Goal: Task Accomplishment & Management: Use online tool/utility

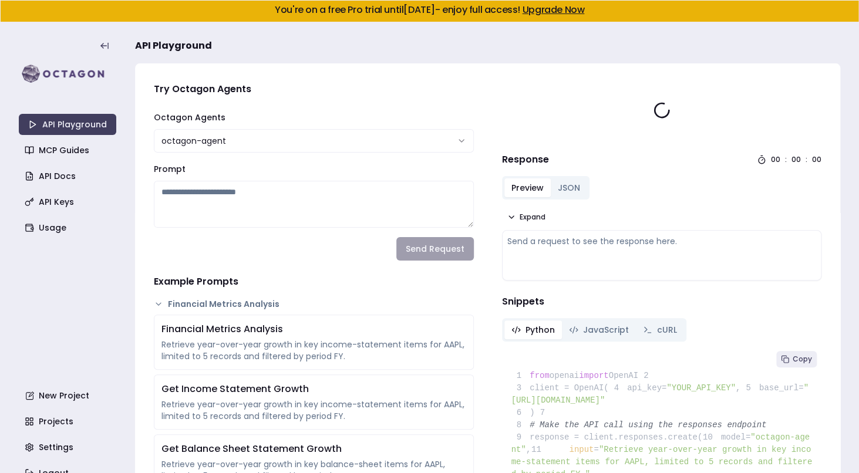
type textarea "**********"
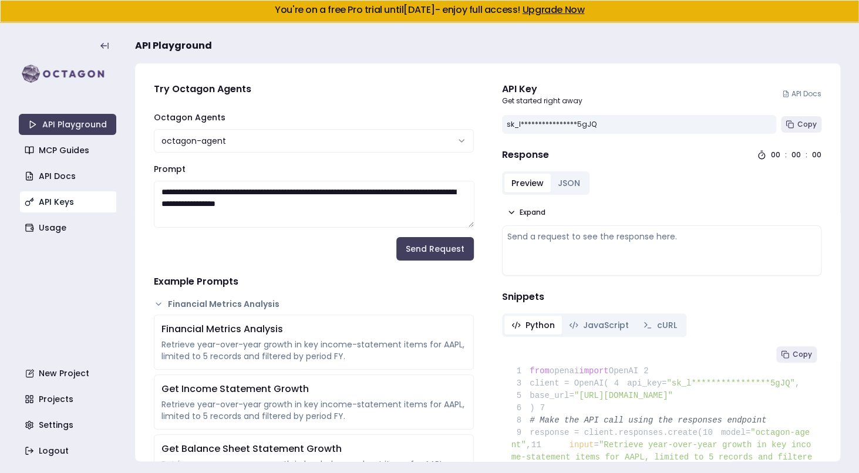
click at [63, 207] on link "API Keys" at bounding box center [69, 202] width 98 height 21
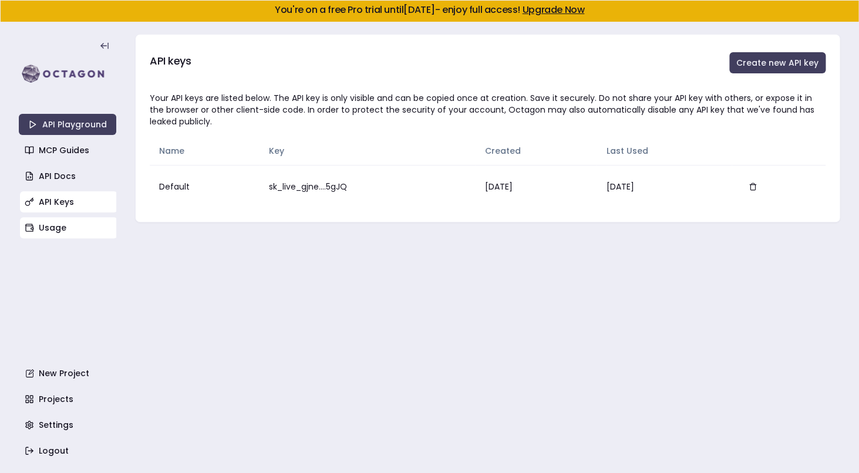
click at [43, 232] on link "Usage" at bounding box center [69, 227] width 98 height 21
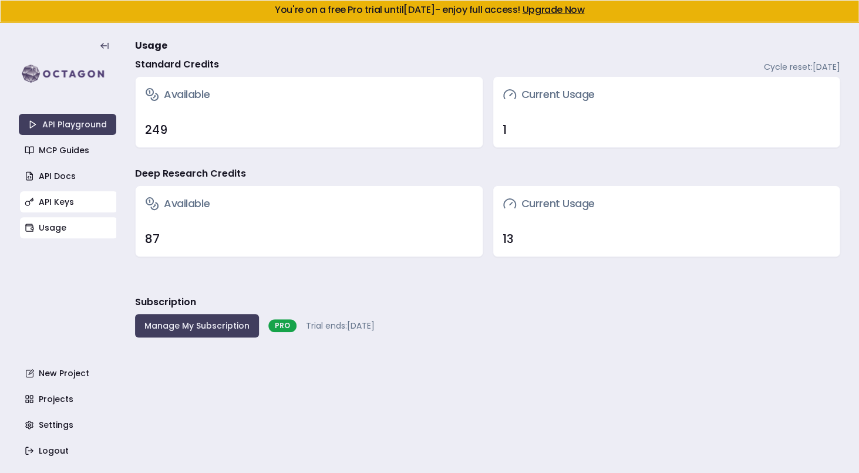
click at [57, 203] on link "API Keys" at bounding box center [69, 202] width 98 height 21
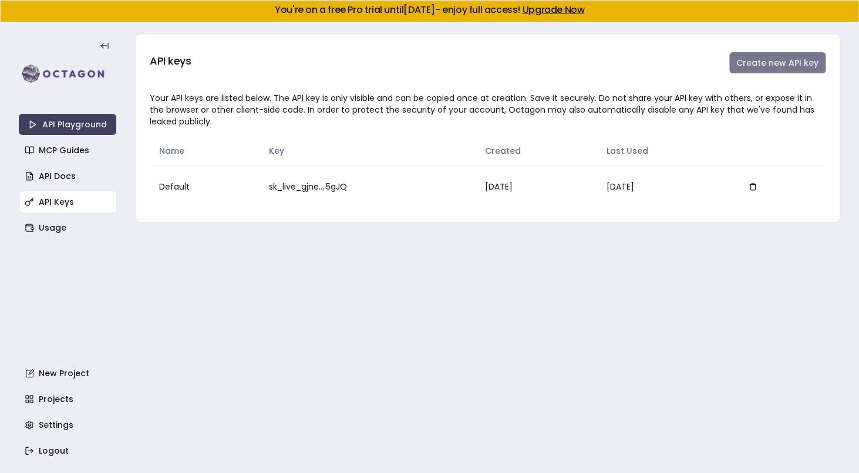
click at [772, 62] on button "Create new API key" at bounding box center [778, 62] width 96 height 21
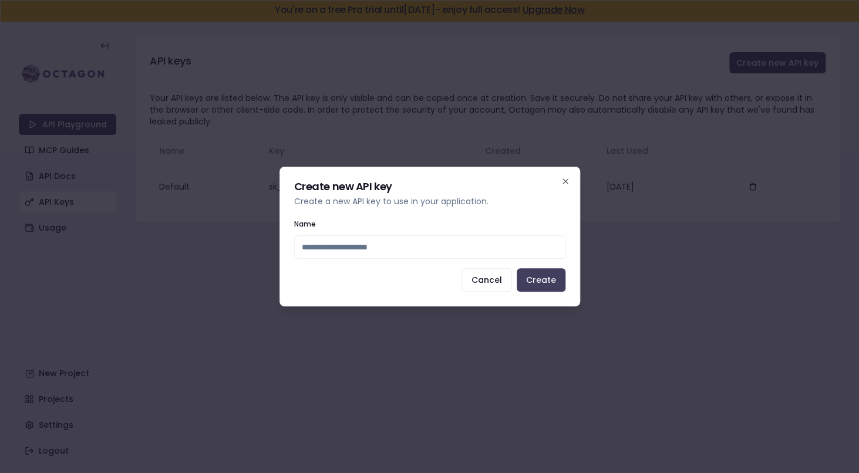
click at [355, 251] on input "Name" at bounding box center [429, 247] width 271 height 23
type input "******"
click button "Create" at bounding box center [541, 279] width 49 height 23
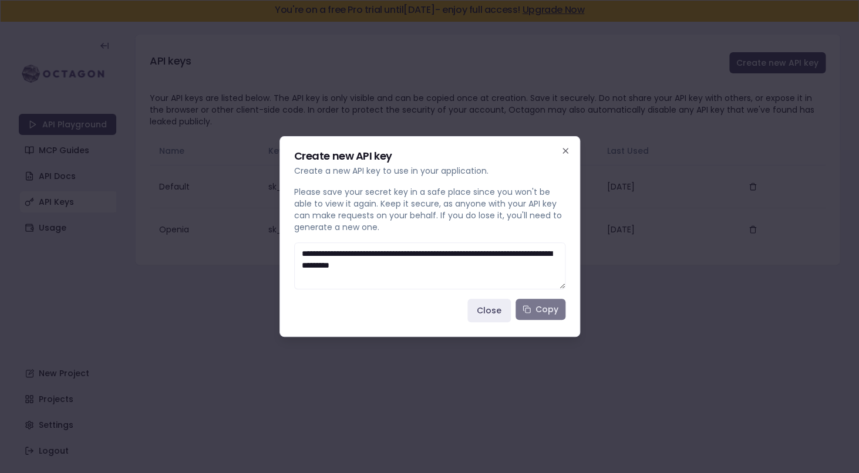
click at [524, 318] on button "Copy" at bounding box center [541, 309] width 50 height 21
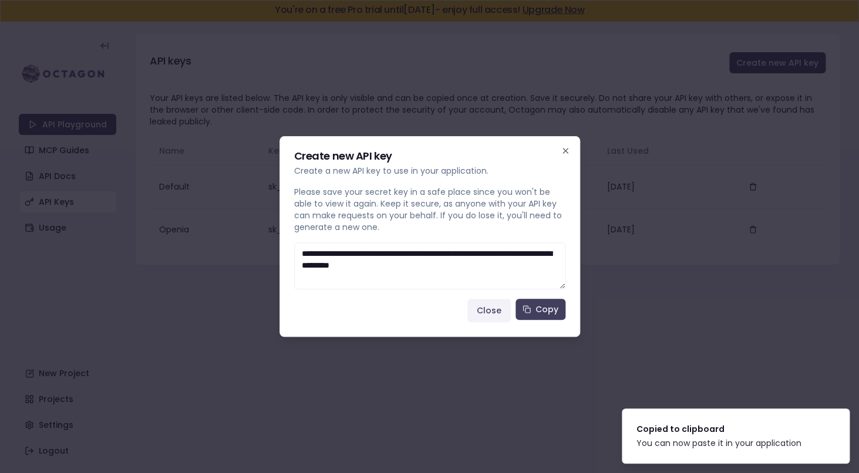
click at [492, 308] on button "Close" at bounding box center [489, 310] width 43 height 23
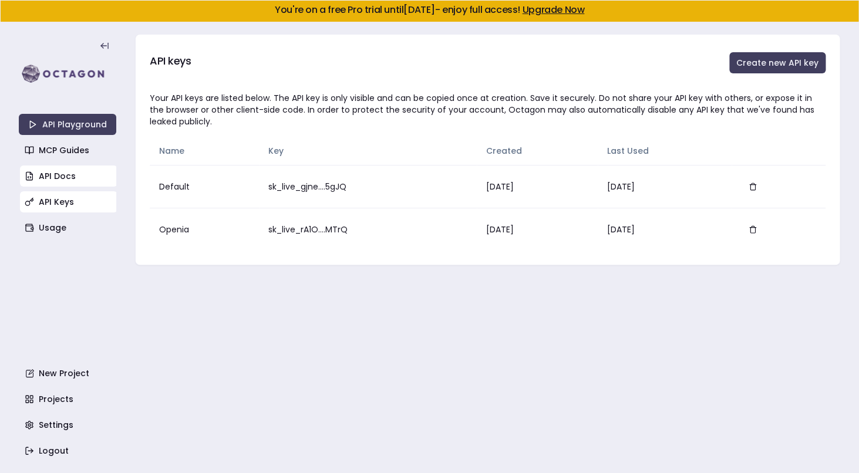
click at [88, 174] on link "API Docs" at bounding box center [69, 176] width 98 height 21
click at [68, 159] on link "MCP Guides" at bounding box center [69, 150] width 98 height 21
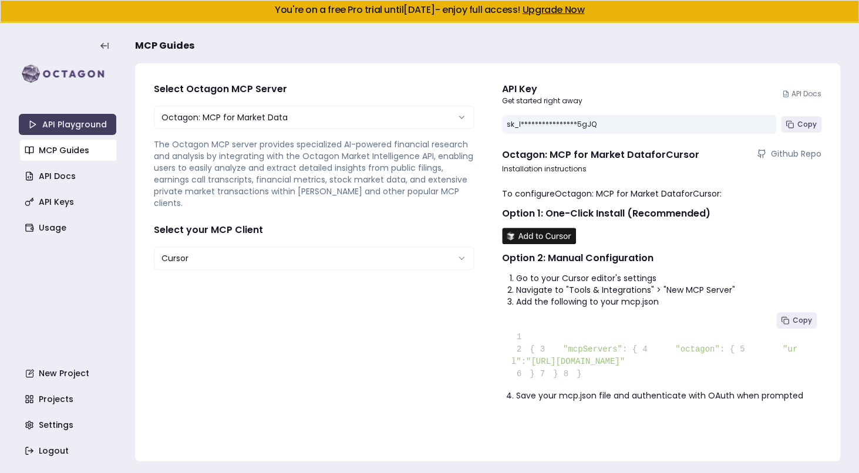
scroll to position [8, 0]
drag, startPoint x: 598, startPoint y: 382, endPoint x: 761, endPoint y: 376, distance: 162.8
click at [625, 367] on span ""https://mcp.octagonagents.com/mcp"" at bounding box center [575, 361] width 99 height 9
copy span "https://mcp.octagonagents.com/mcp"
click at [275, 247] on html "**********" at bounding box center [429, 236] width 859 height 473
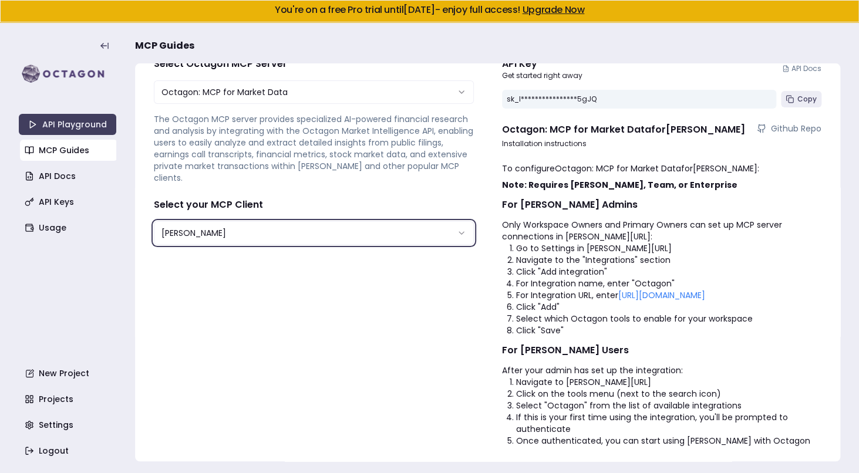
scroll to position [29, 0]
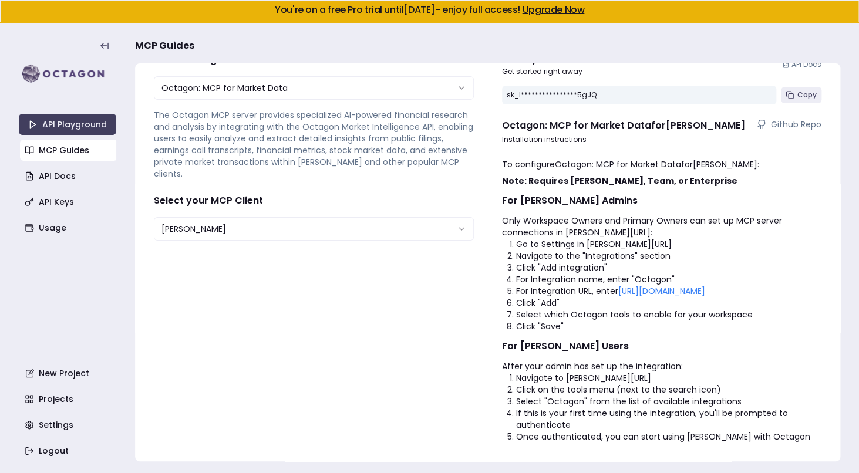
click at [400, 229] on html "**********" at bounding box center [429, 236] width 859 height 473
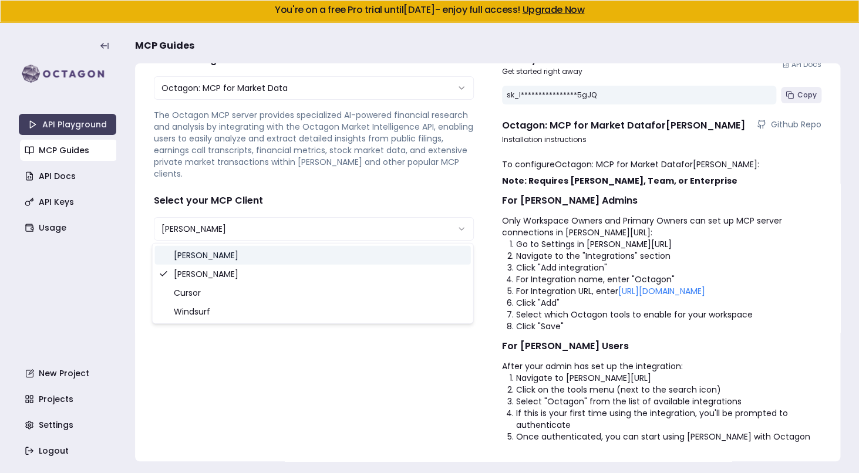
select select "**********"
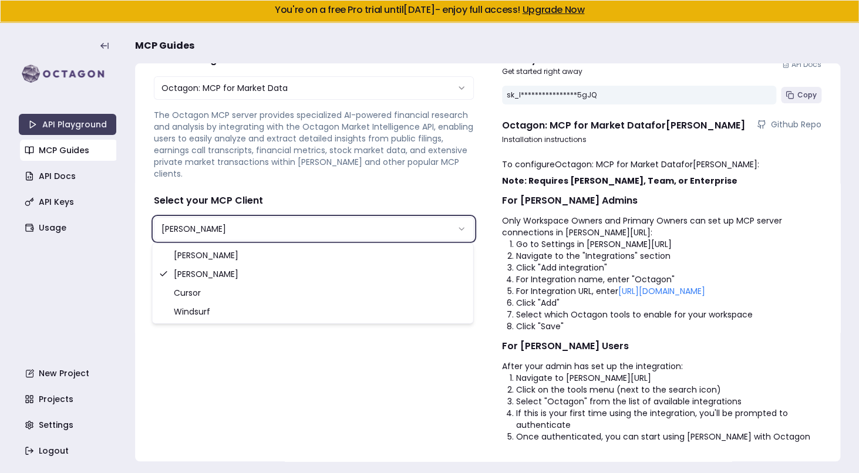
scroll to position [1, 0]
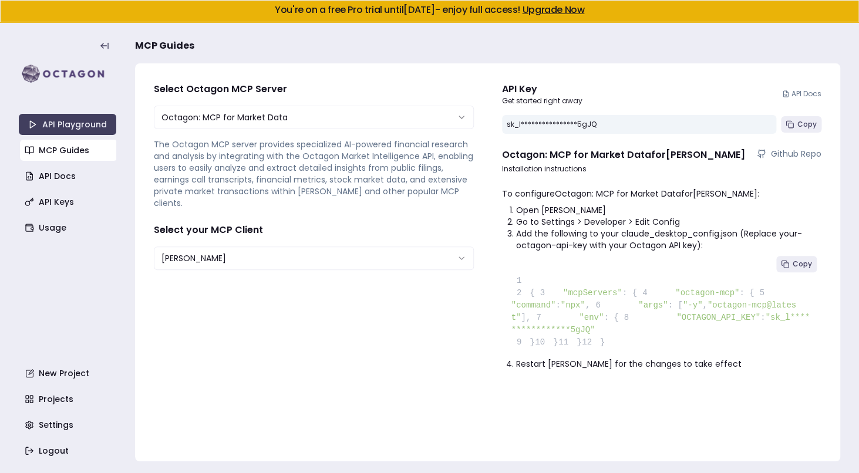
click at [677, 323] on span ""OCTAGON_API_KEY"" at bounding box center [719, 317] width 84 height 9
copy span "OCTAGON_API_KEY"
click at [58, 204] on link "API Keys" at bounding box center [69, 202] width 98 height 21
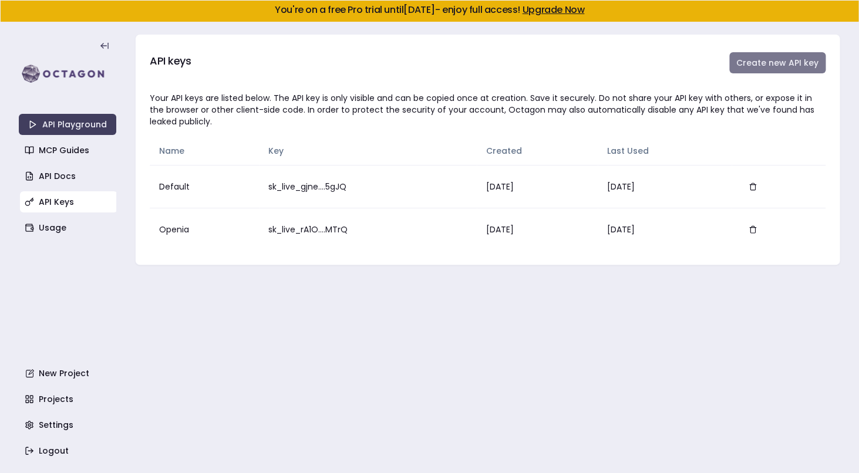
click at [775, 59] on button "Create new API key" at bounding box center [778, 62] width 96 height 21
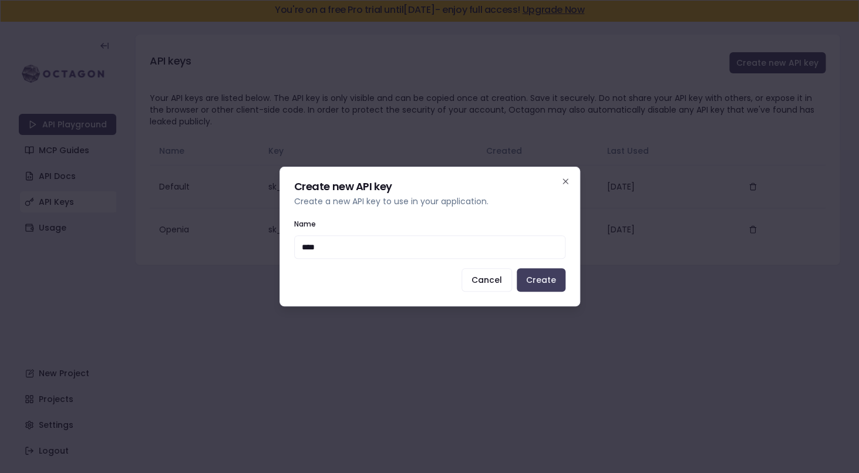
type input "****"
drag, startPoint x: 548, startPoint y: 293, endPoint x: 548, endPoint y: 283, distance: 10.0
click at [548, 293] on div "Create new API key Create a new API key to use in your application. Name **** C…" at bounding box center [430, 237] width 301 height 140
click at [548, 283] on button "Create" at bounding box center [541, 279] width 49 height 23
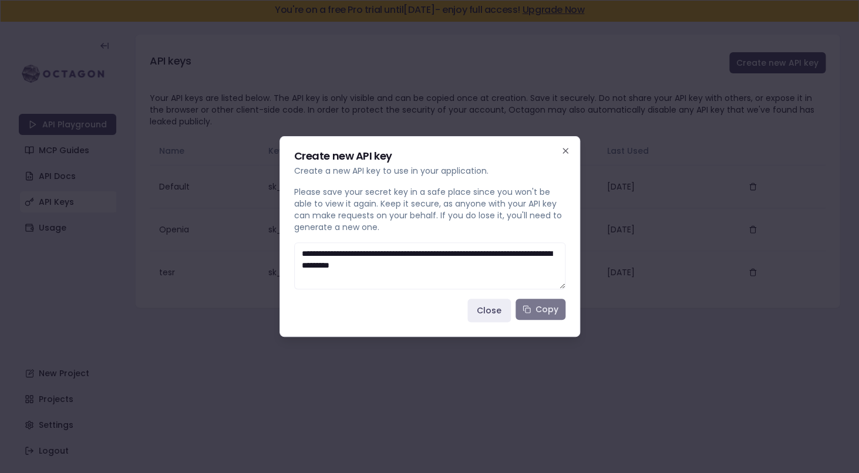
click at [533, 319] on button "Copy" at bounding box center [541, 309] width 50 height 21
click at [539, 310] on button "Copy" at bounding box center [541, 309] width 50 height 21
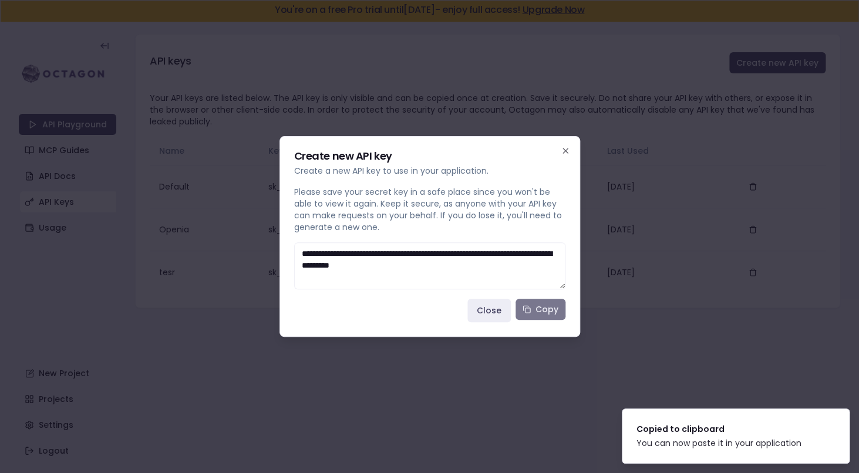
click at [530, 305] on button "Copy" at bounding box center [541, 309] width 50 height 21
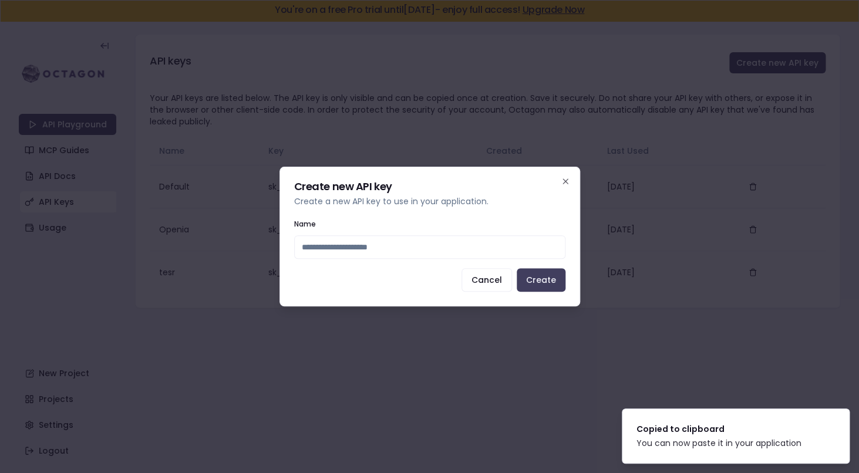
click at [226, 182] on div at bounding box center [429, 236] width 859 height 473
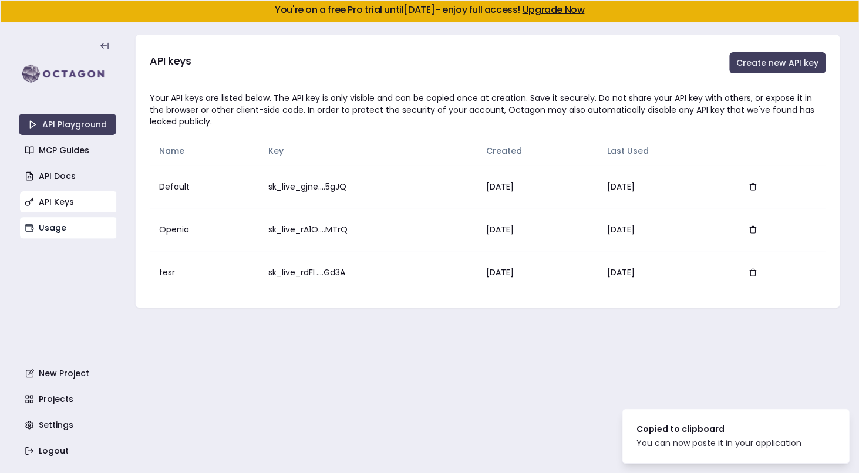
click at [73, 226] on link "Usage" at bounding box center [69, 227] width 98 height 21
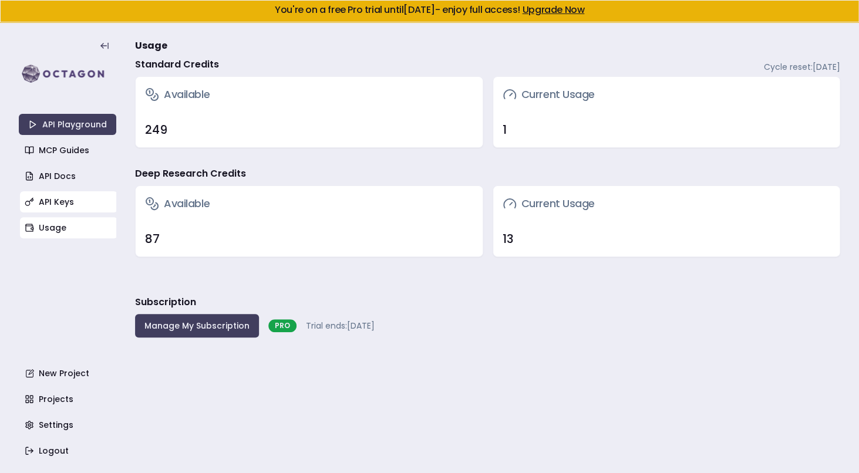
click at [71, 200] on link "API Keys" at bounding box center [69, 202] width 98 height 21
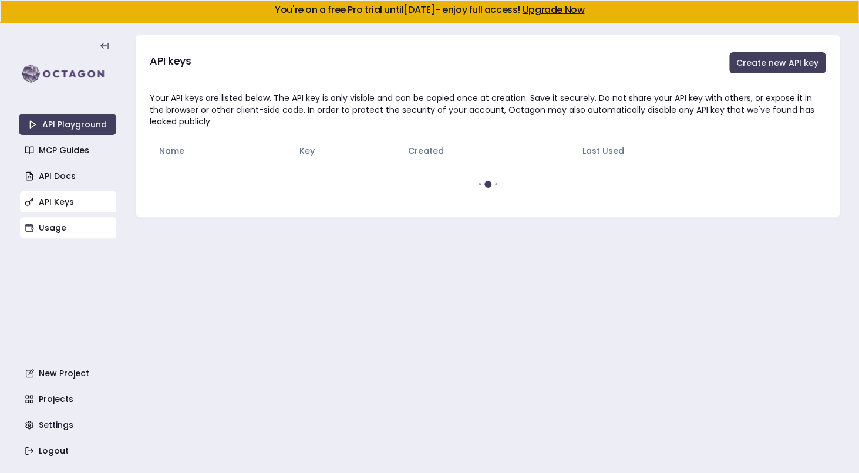
click at [58, 235] on link "Usage" at bounding box center [69, 227] width 98 height 21
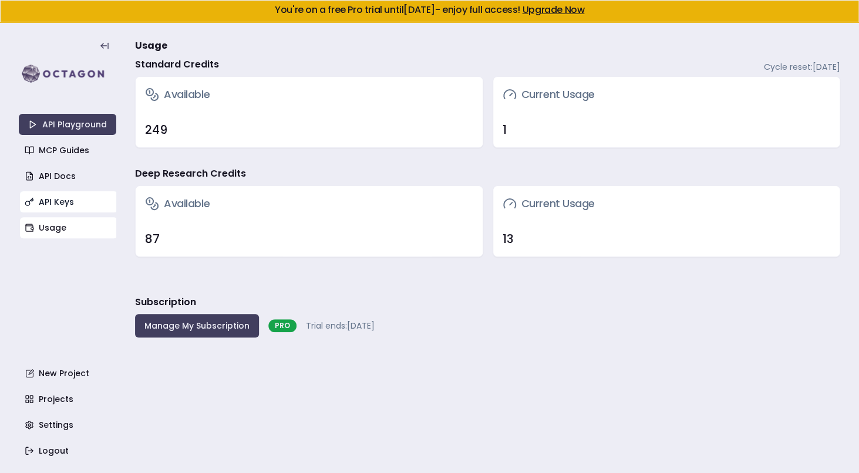
click at [98, 209] on link "API Keys" at bounding box center [69, 202] width 98 height 21
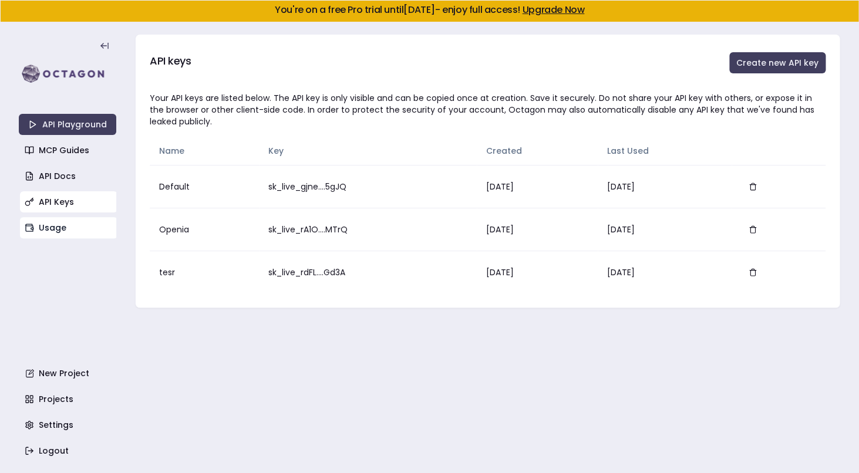
click at [87, 221] on link "Usage" at bounding box center [69, 227] width 98 height 21
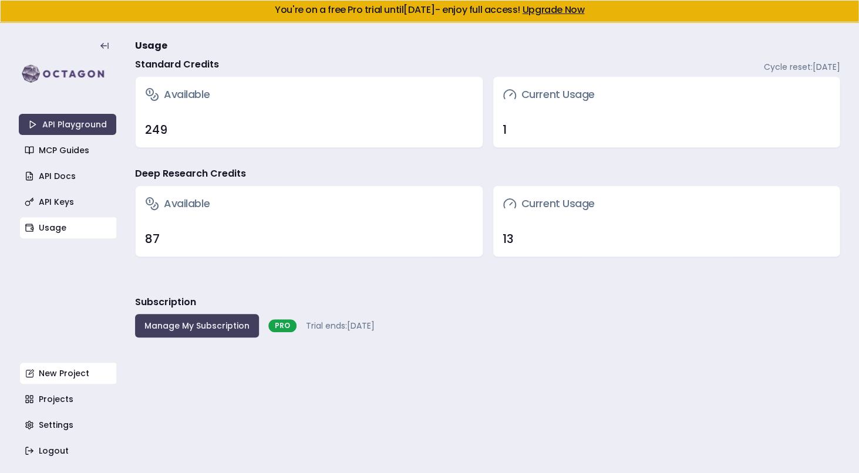
click at [63, 375] on link "New Project" at bounding box center [69, 373] width 98 height 21
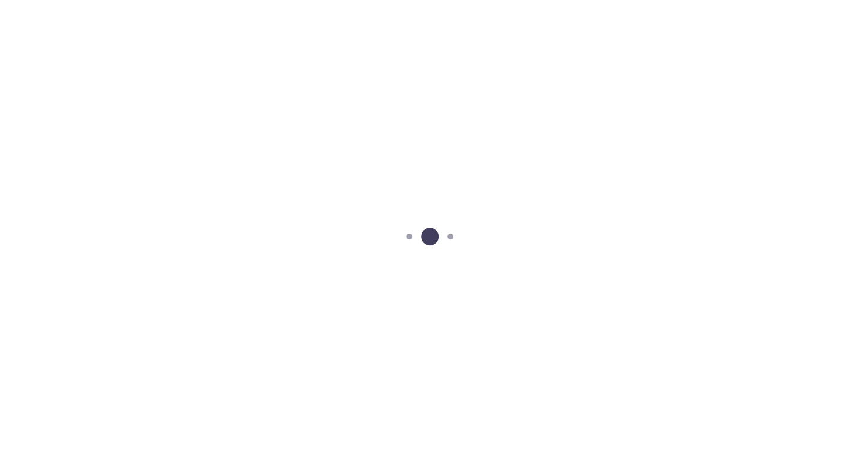
scroll to position [22, 0]
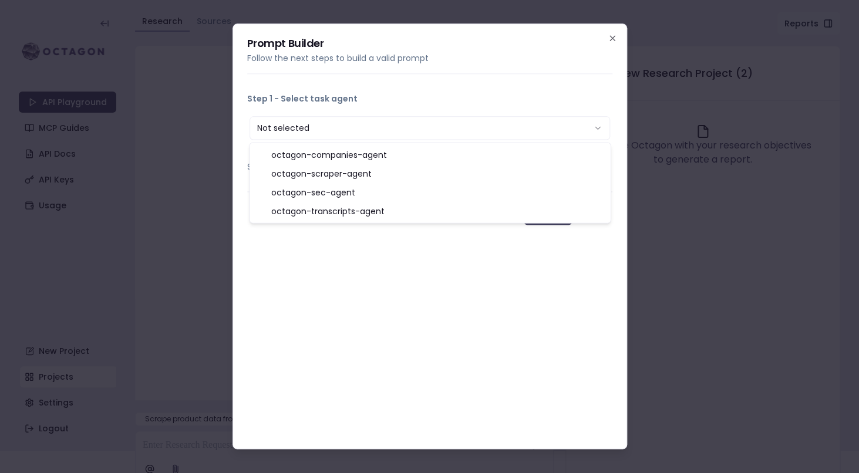
click at [326, 138] on button "Not selected" at bounding box center [430, 127] width 361 height 23
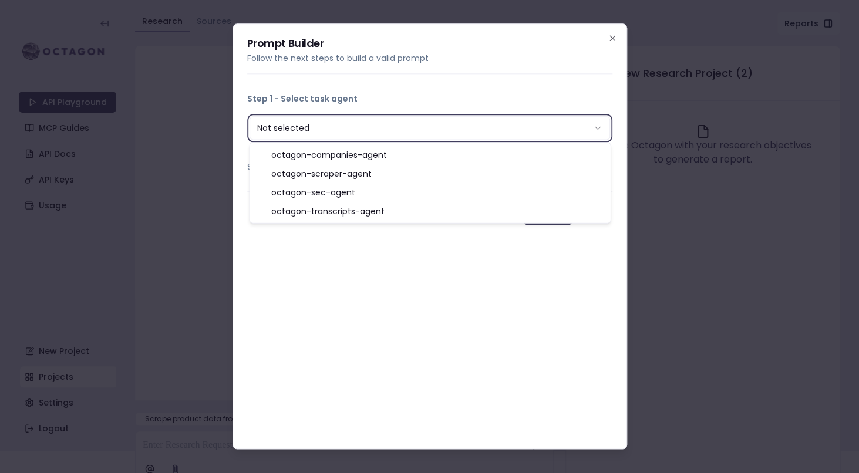
click at [354, 264] on div "**********" at bounding box center [430, 236] width 395 height 426
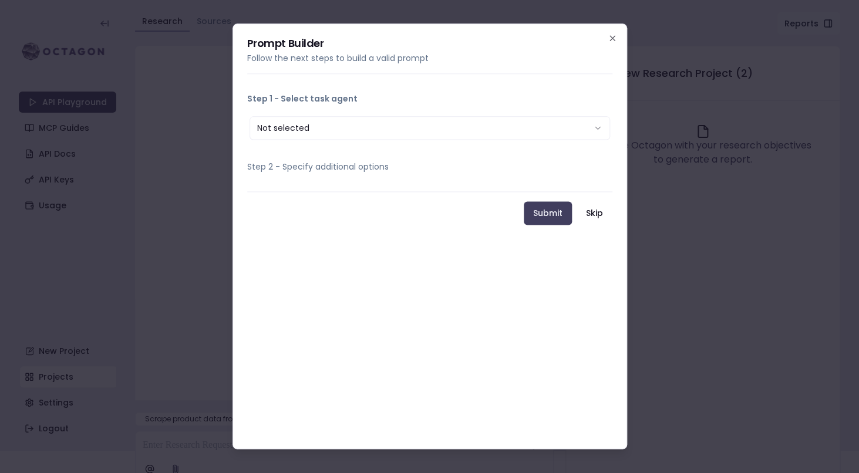
click at [358, 169] on button "Step 2 - Specify additional options" at bounding box center [429, 167] width 365 height 31
click at [370, 127] on button "Not selected" at bounding box center [430, 127] width 361 height 23
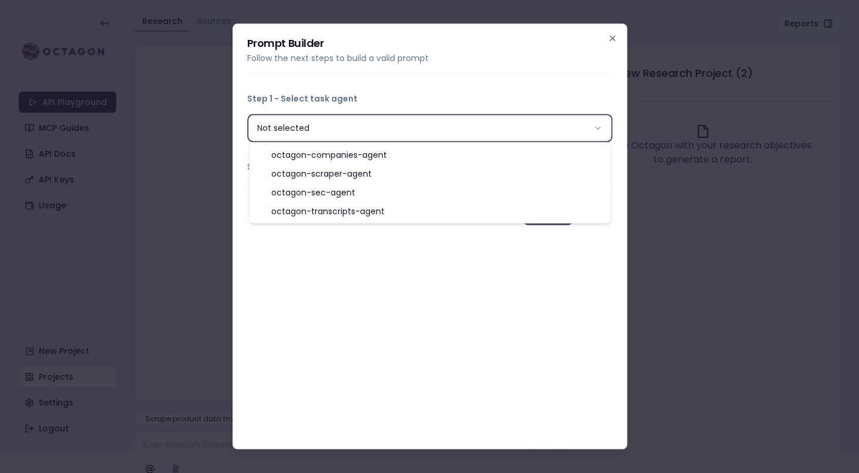
select select "**********"
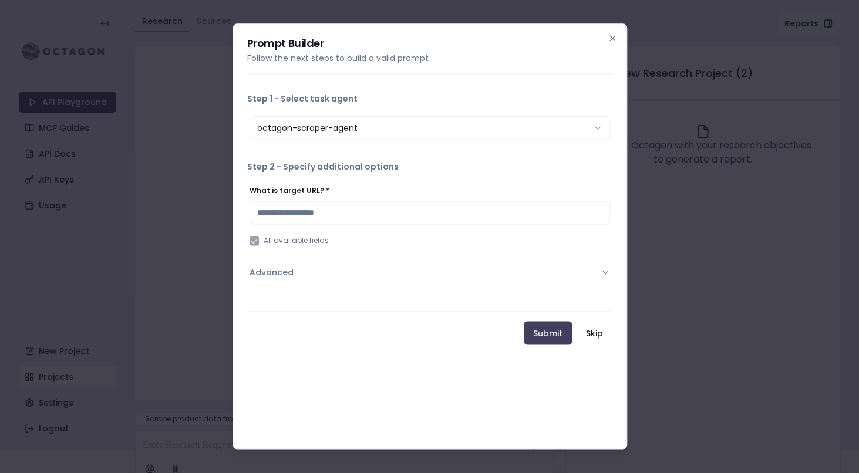
click at [308, 240] on label "All available fields" at bounding box center [296, 240] width 65 height 9
click at [329, 212] on input "What is target URL? *" at bounding box center [430, 212] width 361 height 23
click at [358, 197] on div "What is target URL? *" at bounding box center [430, 204] width 361 height 40
click at [347, 268] on button "Advanced" at bounding box center [430, 272] width 361 height 31
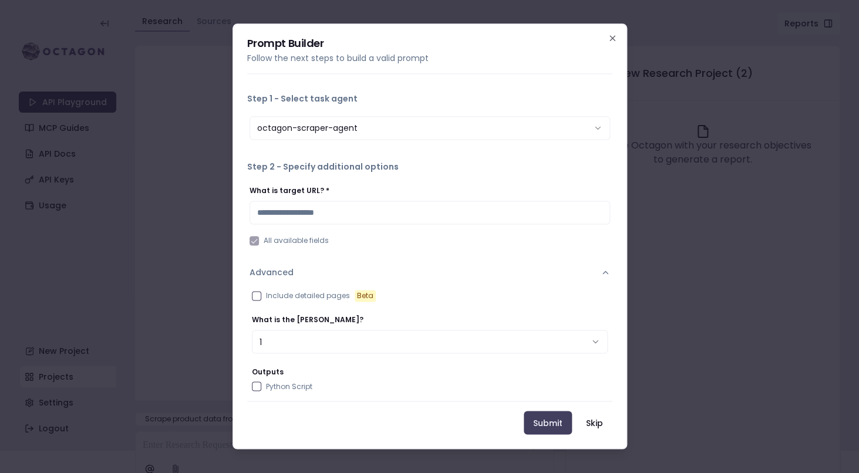
click at [347, 268] on button "Advanced" at bounding box center [430, 272] width 361 height 31
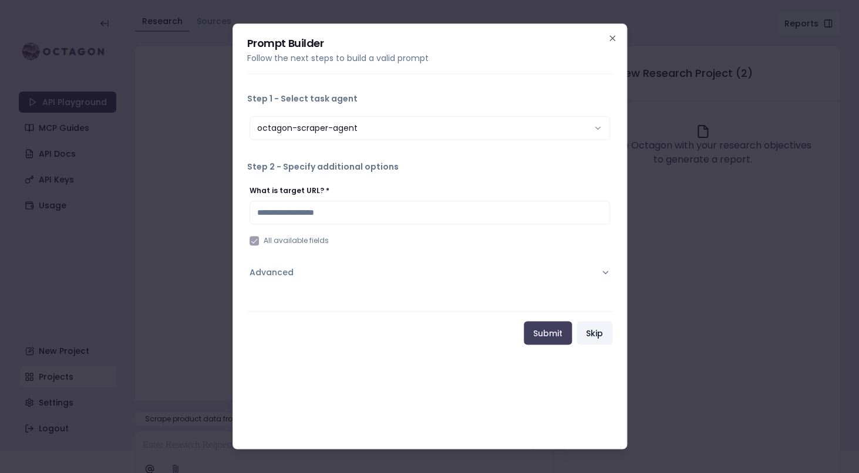
click at [583, 334] on button "Skip" at bounding box center [595, 332] width 36 height 23
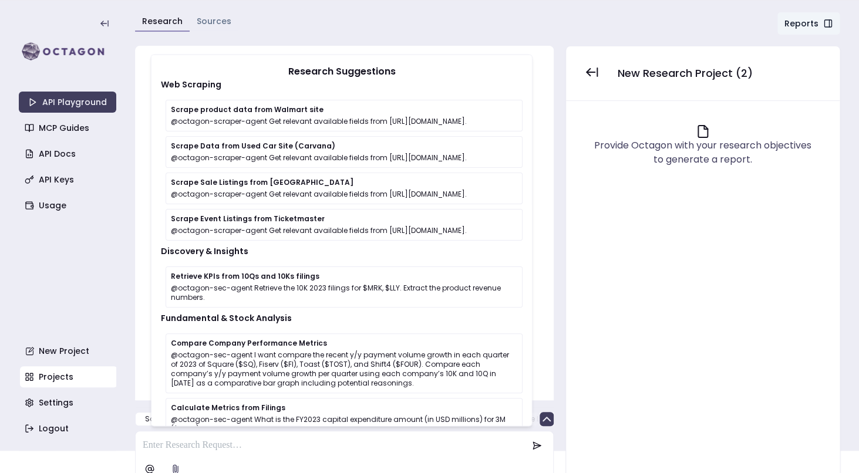
click at [324, 444] on p at bounding box center [335, 446] width 385 height 14
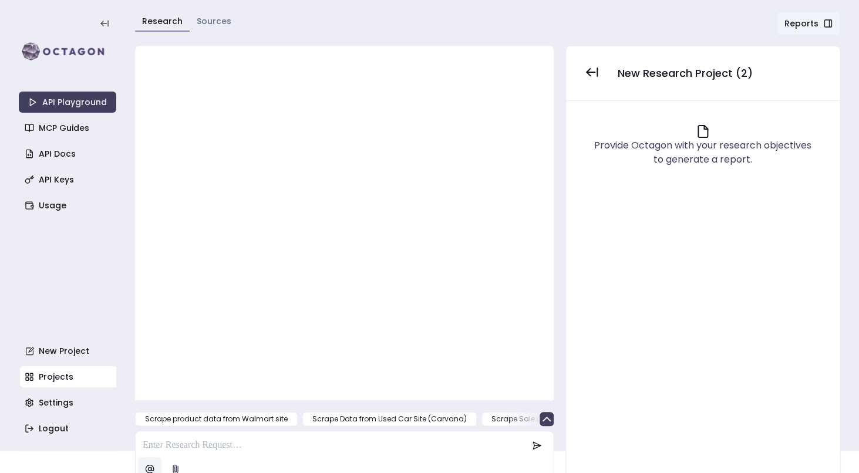
click at [139, 451] on html "You're on a free Pro trial until September 20, 2025 - enjoy full access! Upgrad…" at bounding box center [429, 214] width 859 height 473
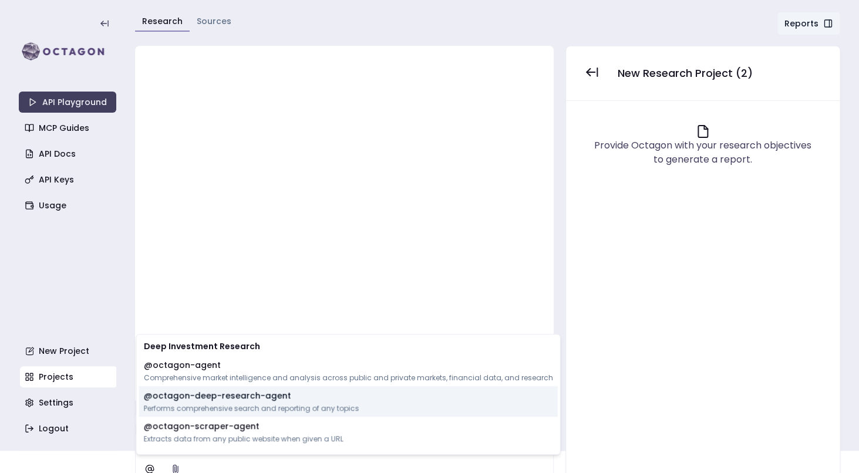
click at [283, 405] on p "Performs comprehensive search and reporting of any topics" at bounding box center [252, 408] width 216 height 9
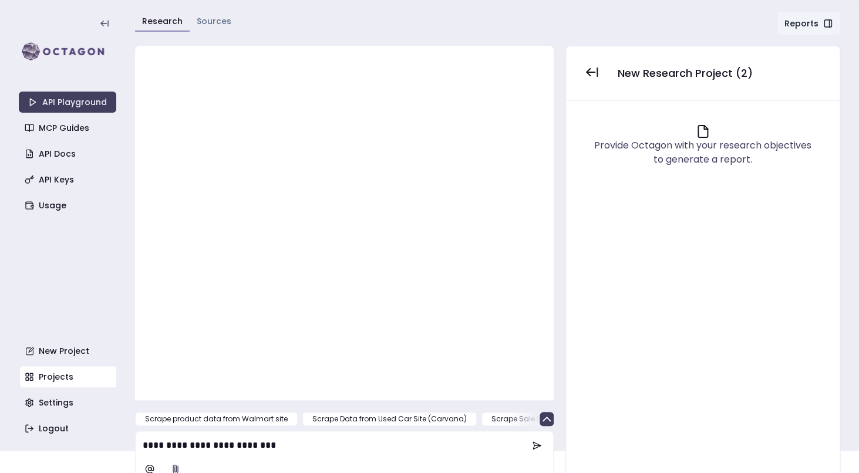
click at [328, 446] on p "**********" at bounding box center [335, 446] width 385 height 14
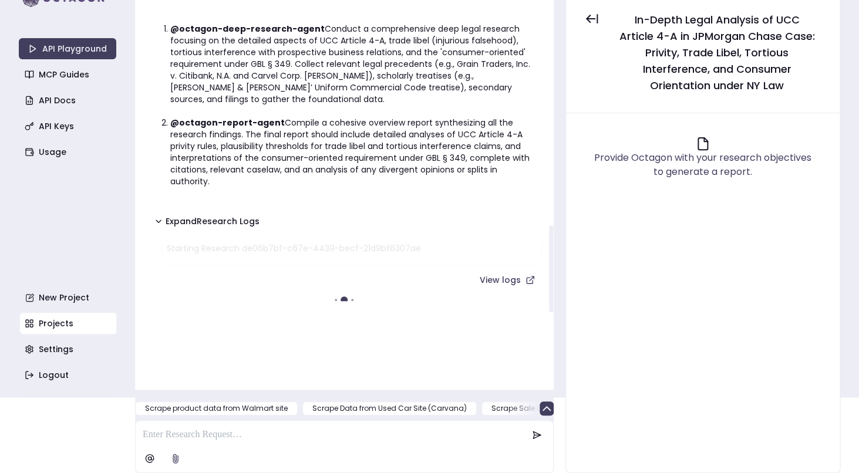
scroll to position [794, 0]
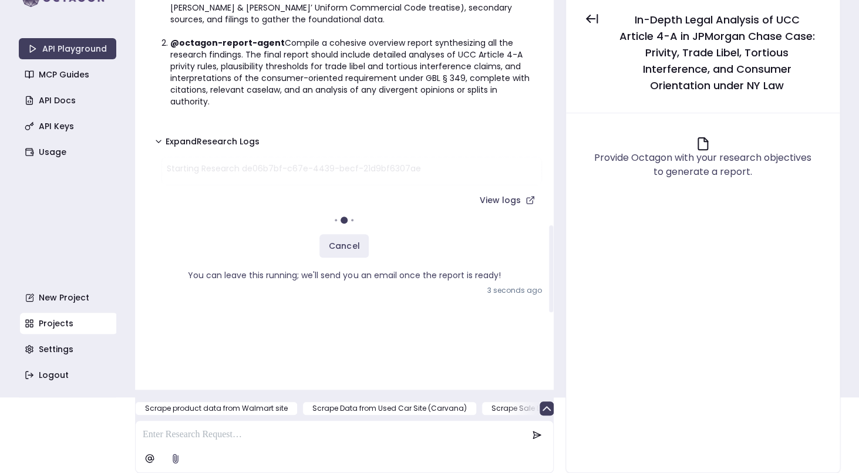
click at [325, 95] on li "@octagon-report-agent Compile a cohesive overview report synthesizing all the r…" at bounding box center [351, 72] width 362 height 70
click at [236, 136] on button "Expand Research Logs" at bounding box center [207, 141] width 120 height 21
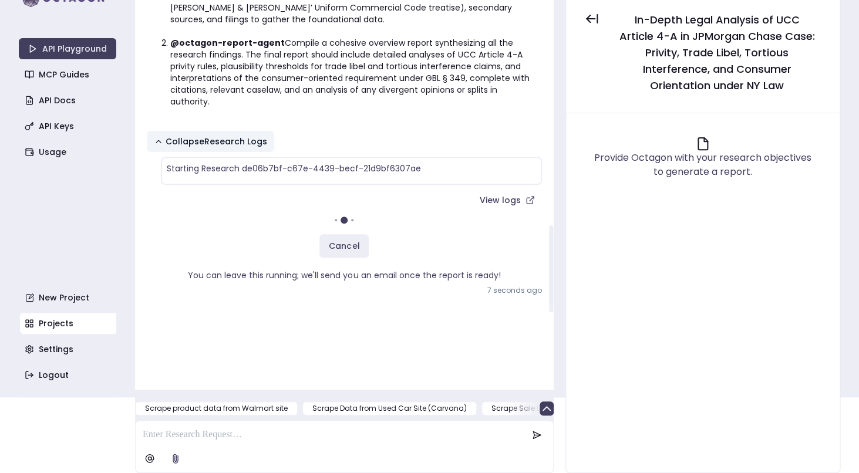
click at [231, 141] on button "Collapse Research Logs" at bounding box center [210, 141] width 127 height 21
